Goal: Use online tool/utility: Utilize a website feature to perform a specific function

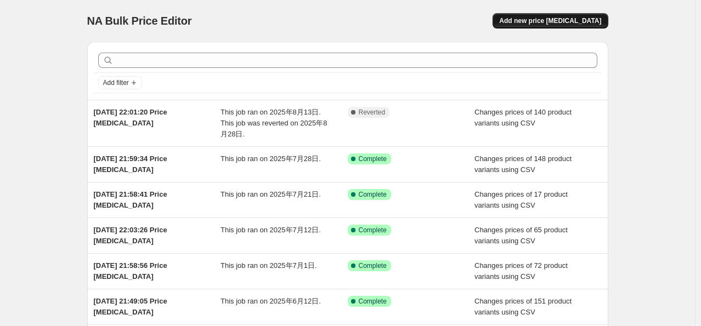
click at [567, 21] on span "Add new price [MEDICAL_DATA]" at bounding box center [550, 20] width 102 height 9
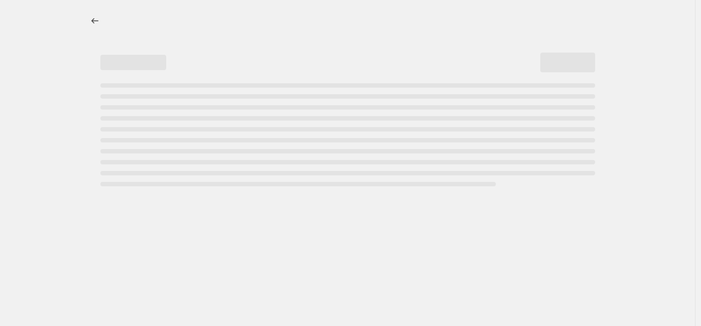
select select "percentage"
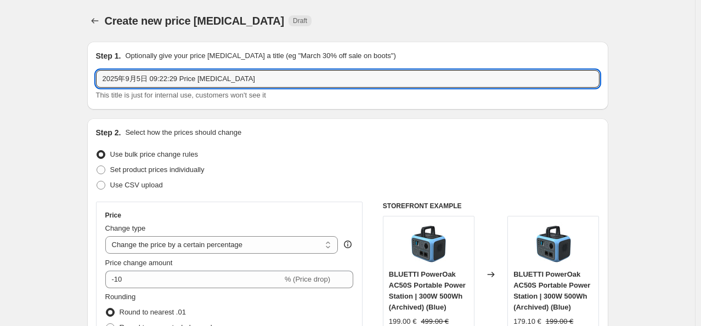
drag, startPoint x: 261, startPoint y: 80, endPoint x: 61, endPoint y: 78, distance: 199.6
type input "9.5 price"
click at [103, 185] on span at bounding box center [101, 185] width 9 height 9
click at [97, 182] on input "Use CSV upload" at bounding box center [97, 181] width 1 height 1
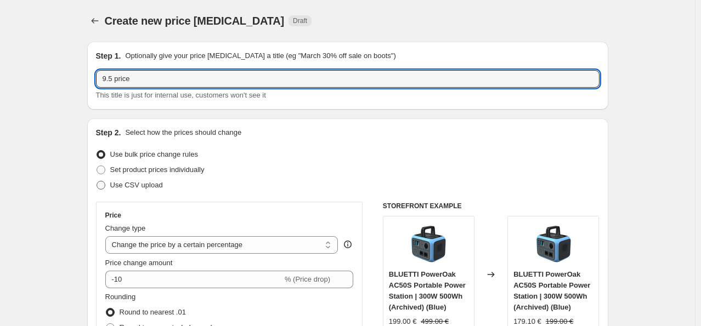
radio input "true"
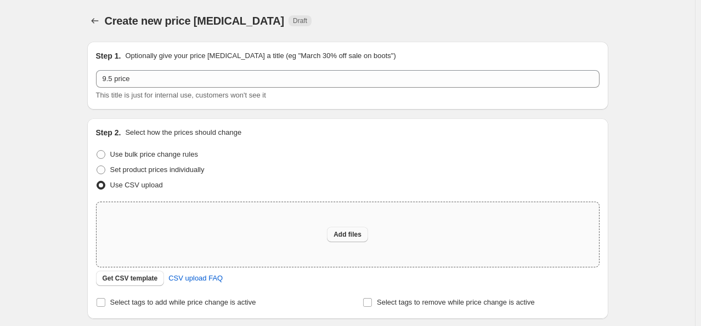
click at [335, 236] on button "Add files" at bounding box center [347, 234] width 41 height 15
type input "C:\fakepath\EU price 9.5.csv"
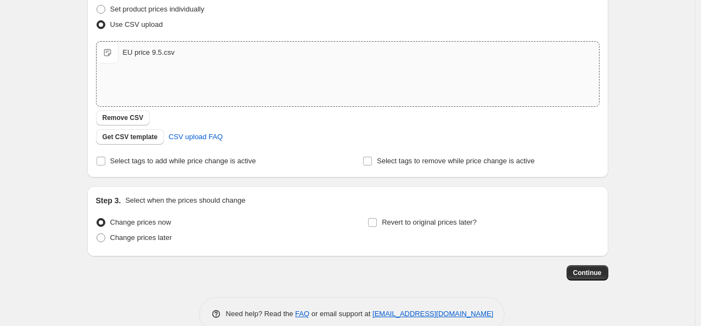
scroll to position [165, 0]
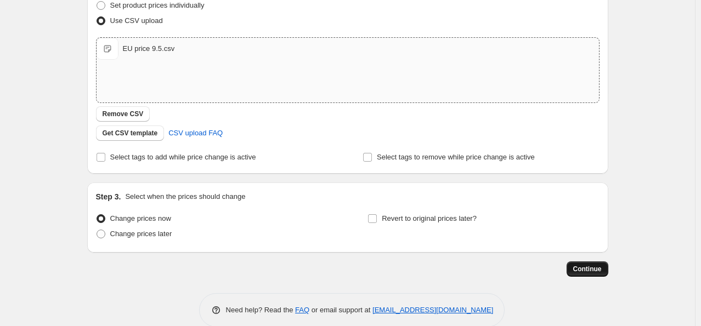
click at [598, 268] on span "Continue" at bounding box center [587, 269] width 29 height 9
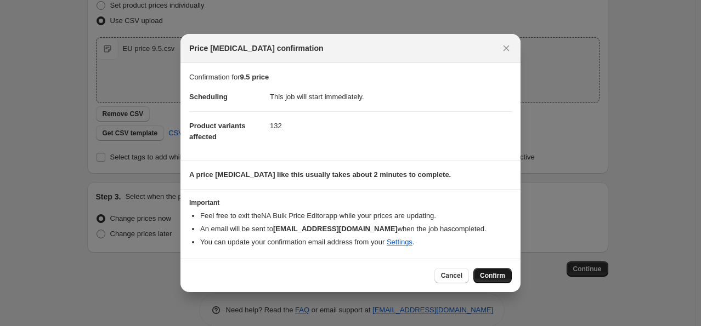
click at [496, 274] on span "Confirm" at bounding box center [492, 275] width 25 height 9
